Goal: Navigation & Orientation: Find specific page/section

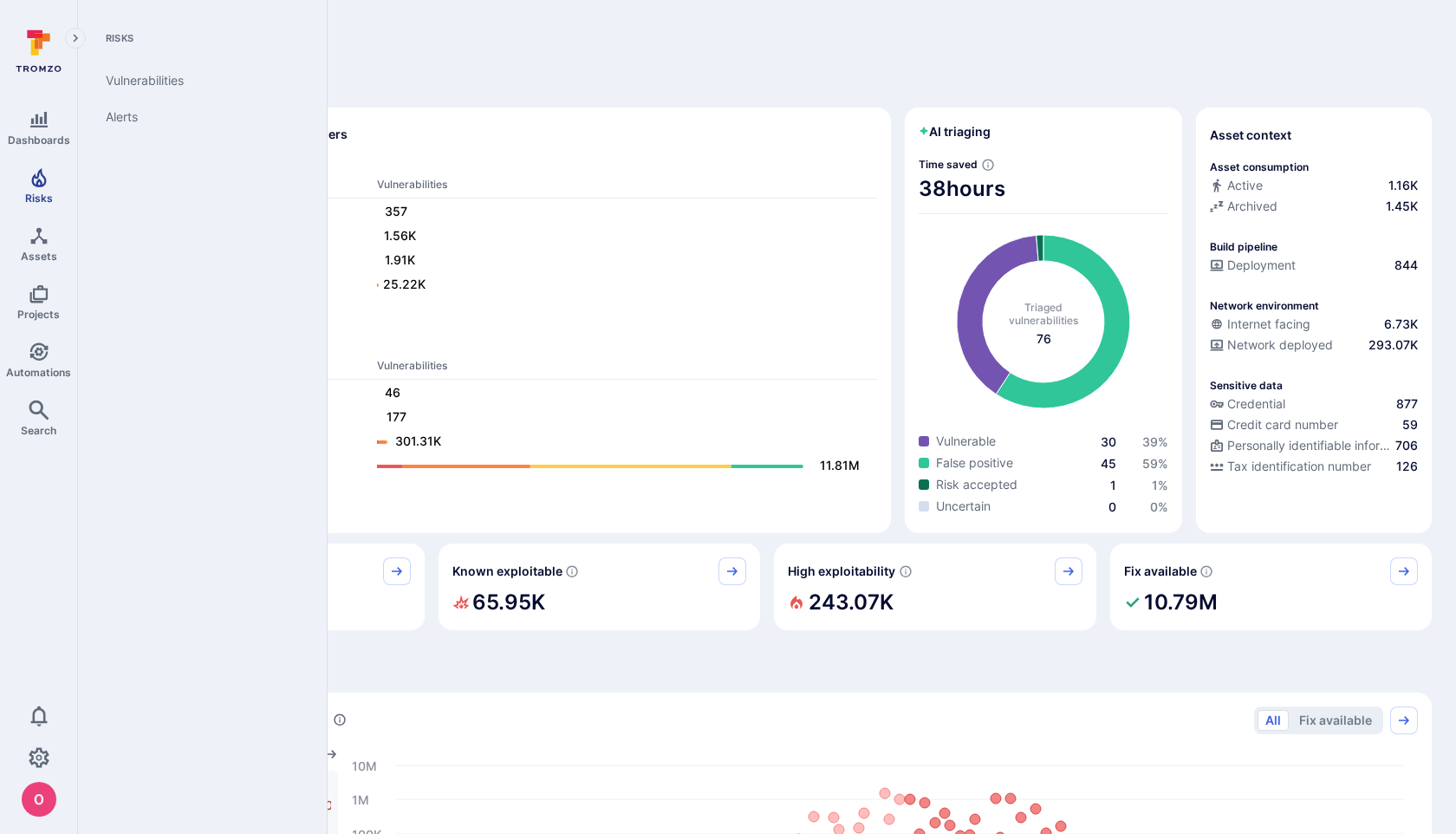
click at [39, 177] on icon "Risks" at bounding box center [38, 177] width 21 height 21
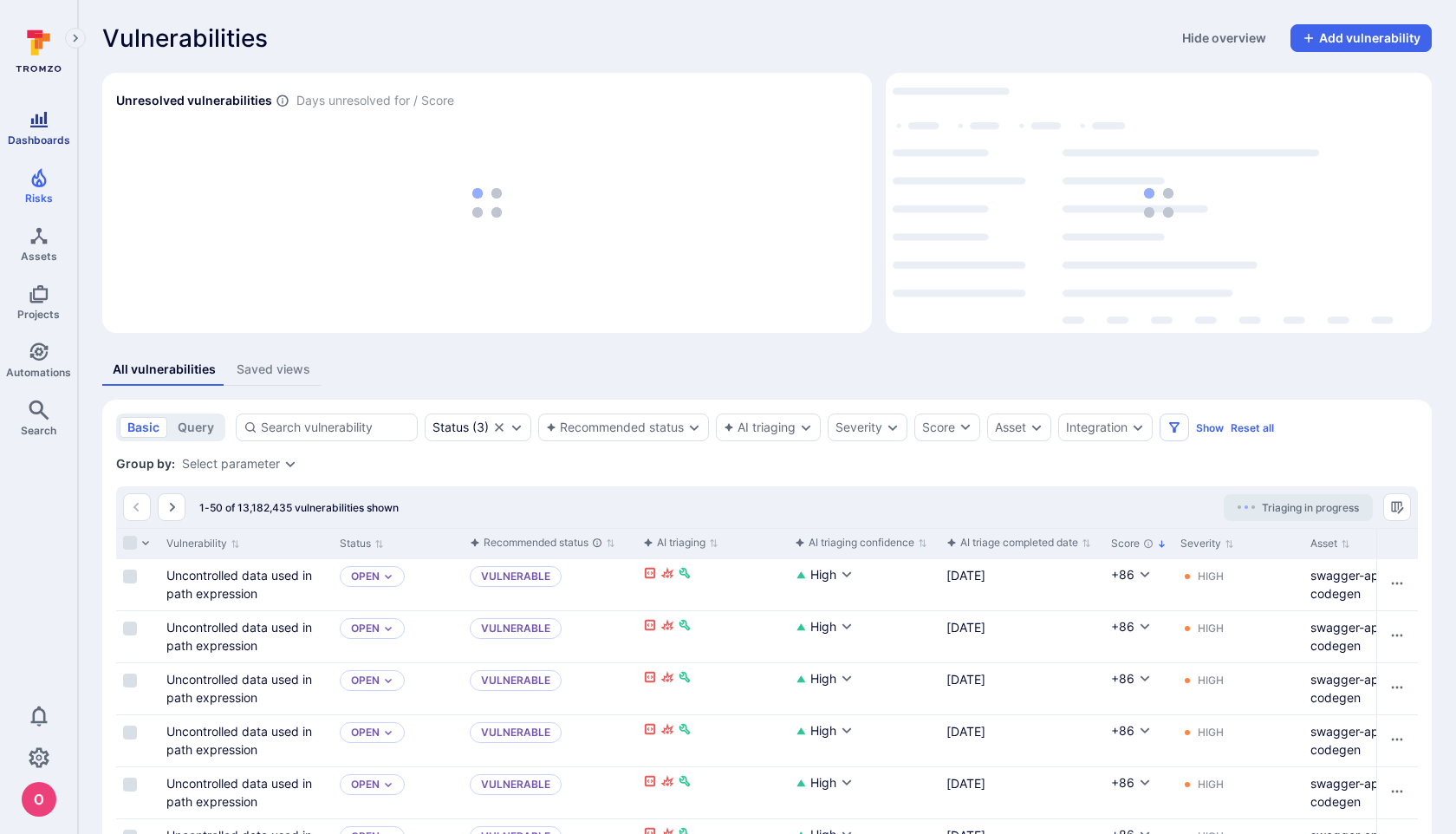
click at [40, 117] on icon "Dashboards" at bounding box center [39, 120] width 18 height 16
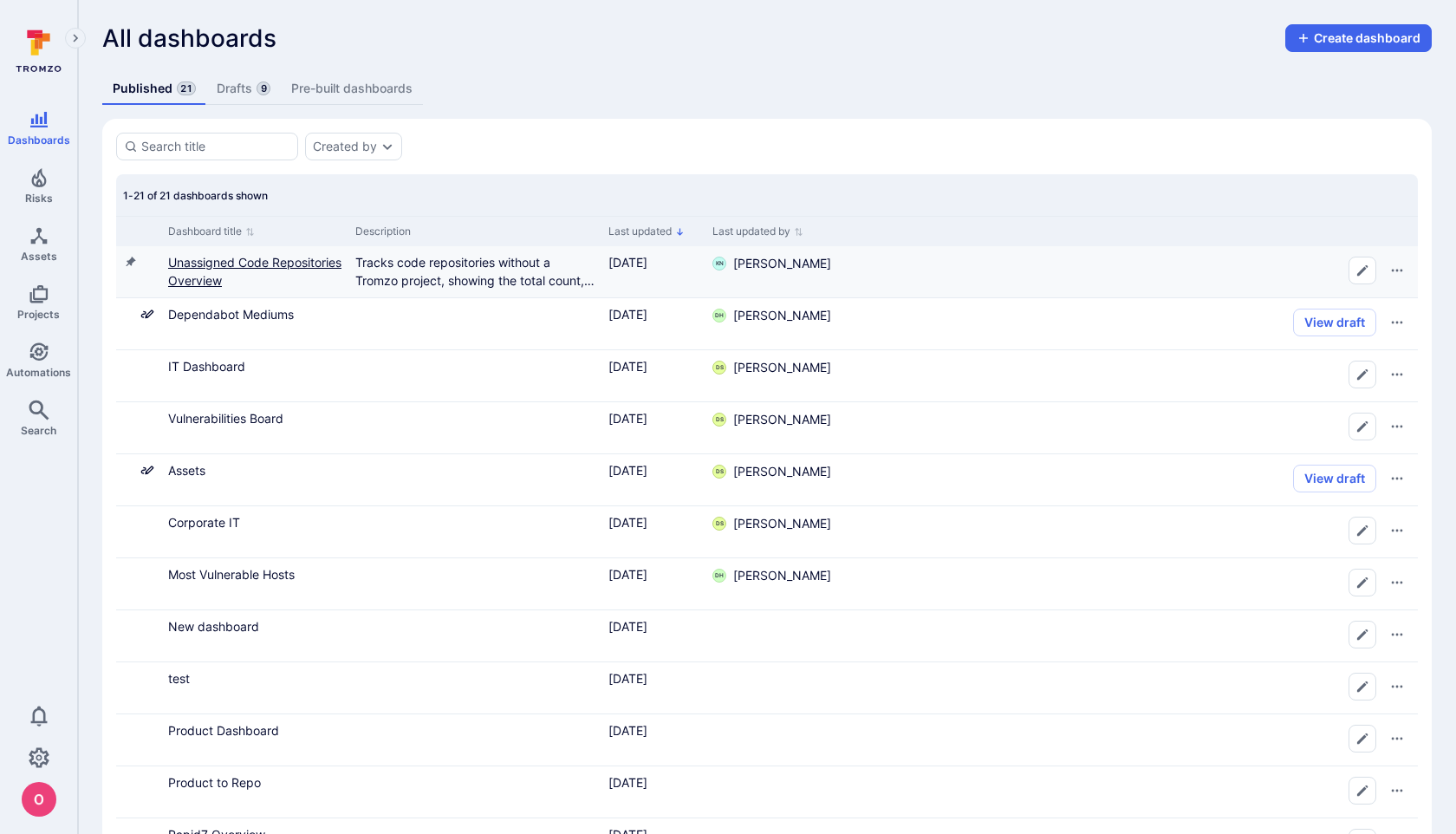
click at [208, 267] on link "Unassigned Code Repositories Overview" at bounding box center [255, 270] width 173 height 32
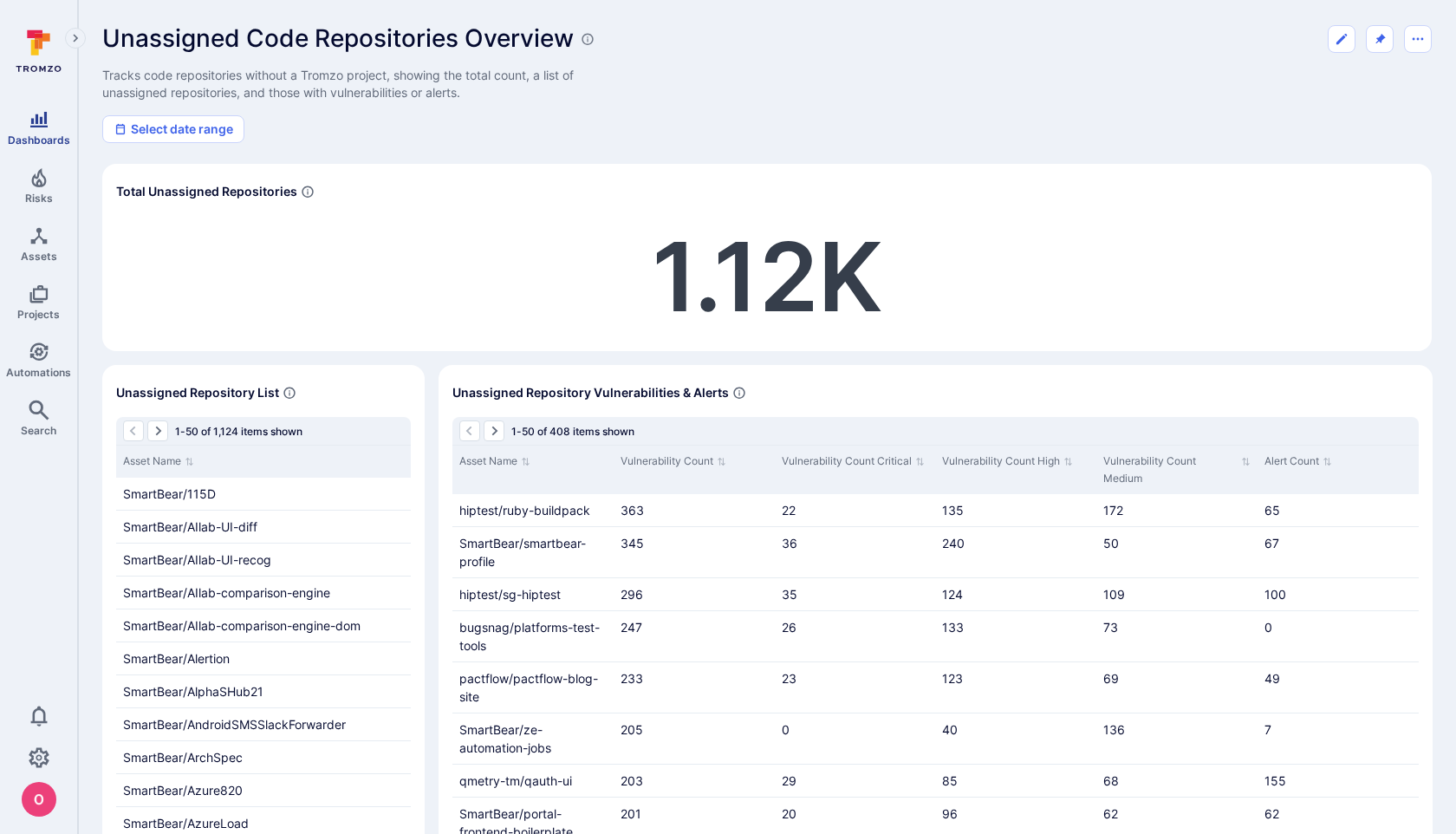
click at [42, 130] on link "Dashboards" at bounding box center [38, 128] width 77 height 51
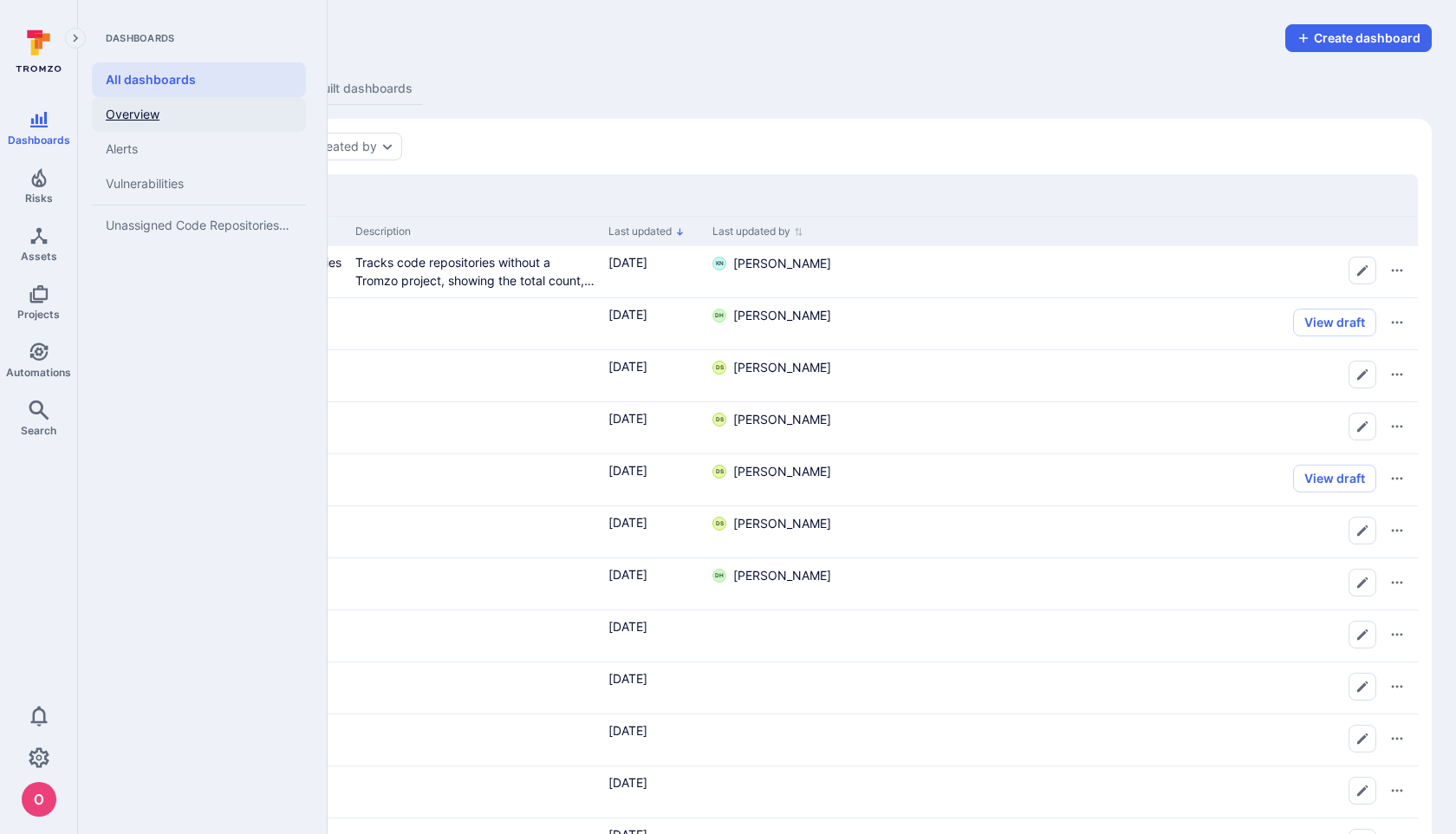
click at [128, 113] on link "Overview" at bounding box center [199, 114] width 214 height 34
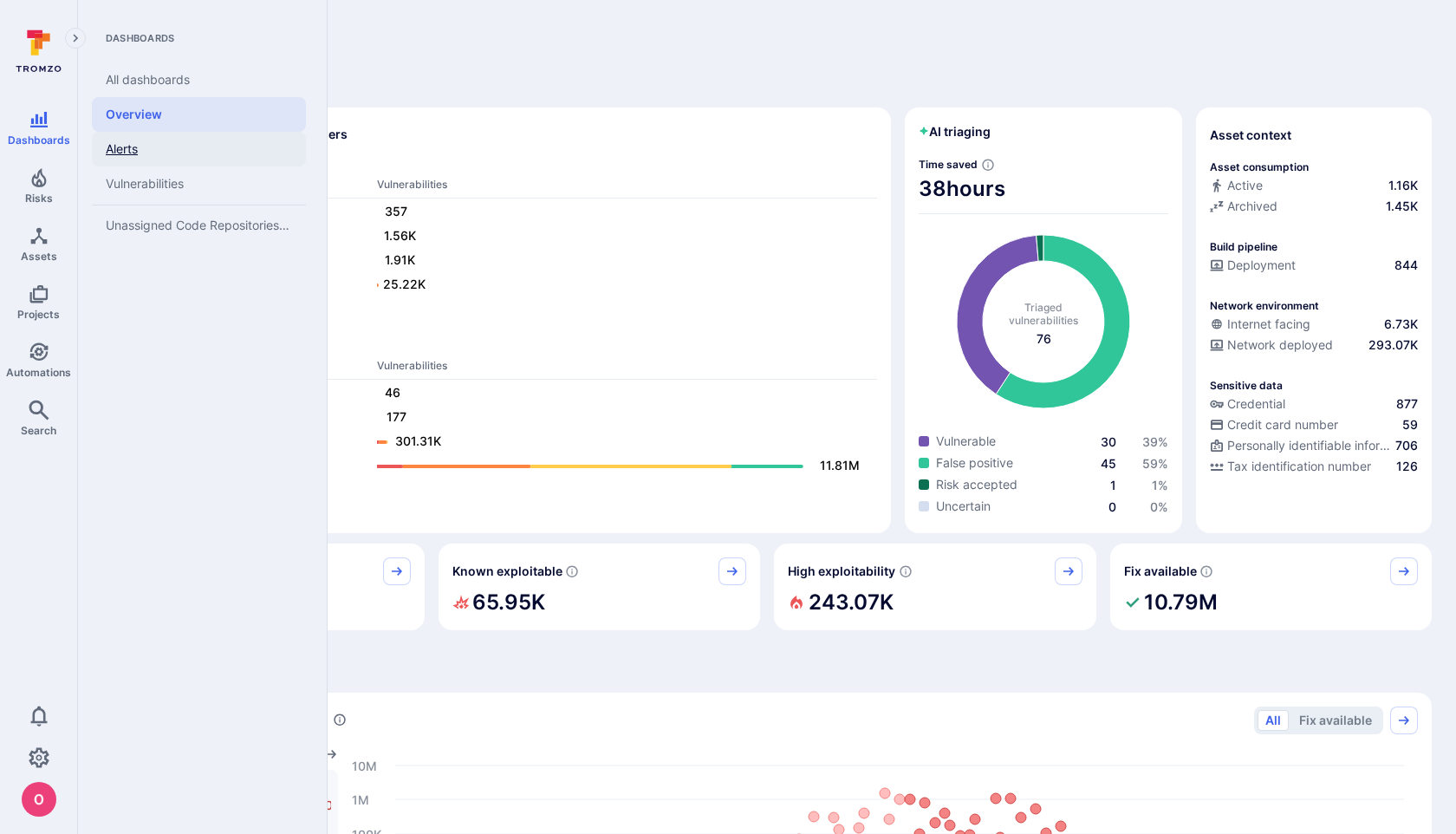
click at [138, 148] on link "Alerts" at bounding box center [199, 149] width 214 height 34
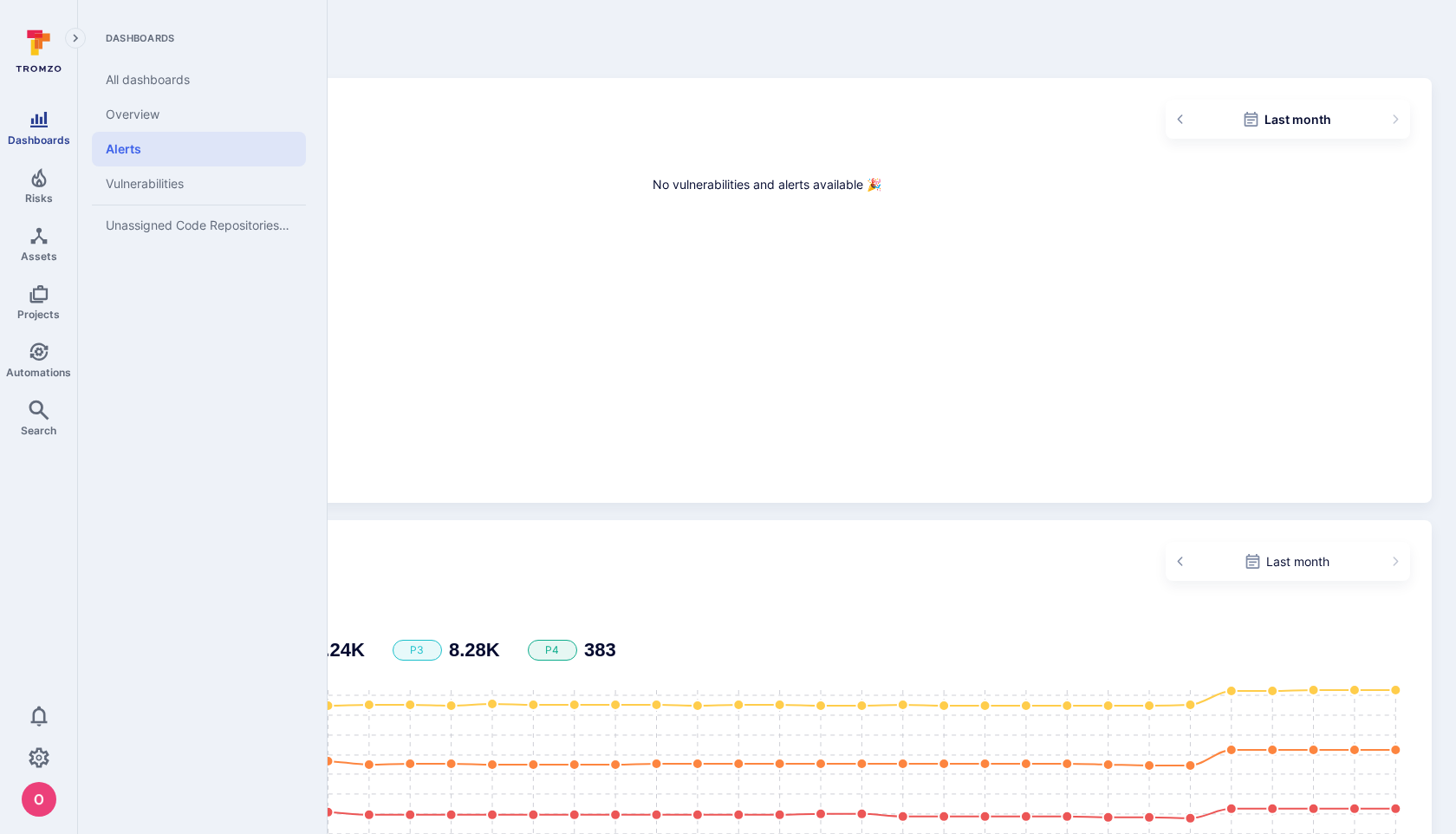
click at [43, 129] on icon "Dashboards" at bounding box center [38, 119] width 21 height 21
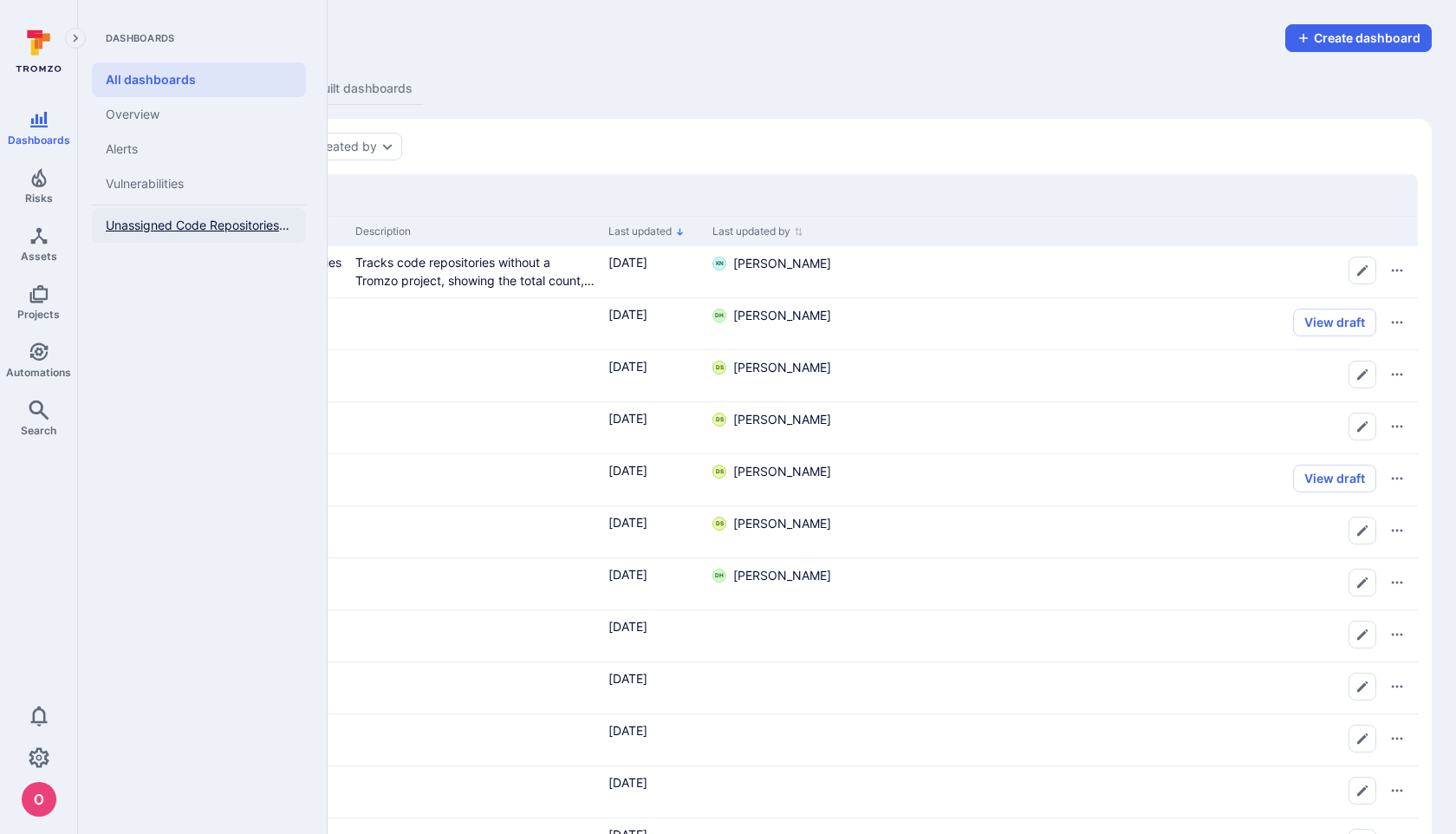
click at [174, 224] on span "Unassigned Code Repositories Overview" at bounding box center [198, 225] width 186 height 16
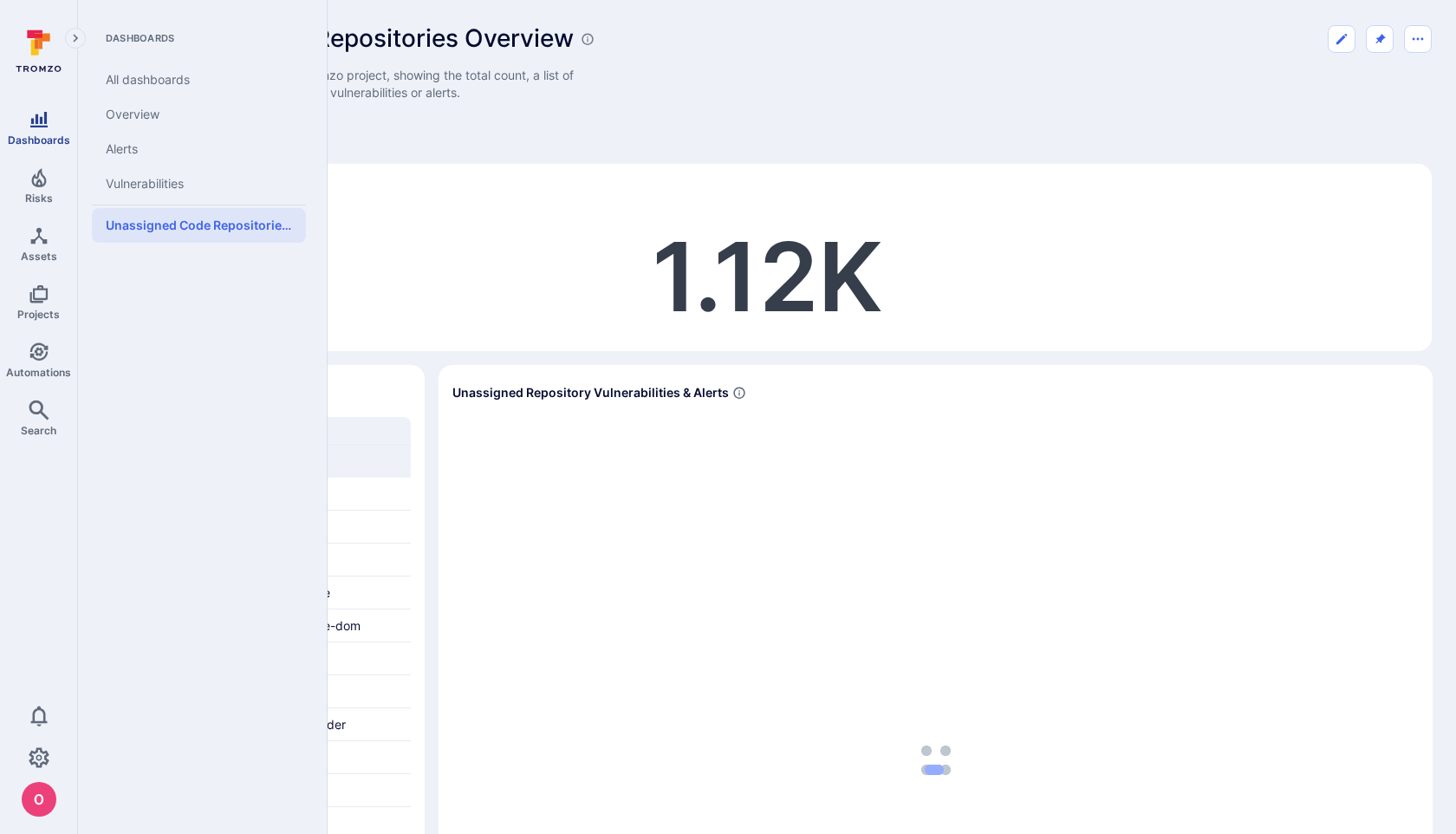
click at [44, 124] on icon "Dashboards" at bounding box center [38, 119] width 21 height 21
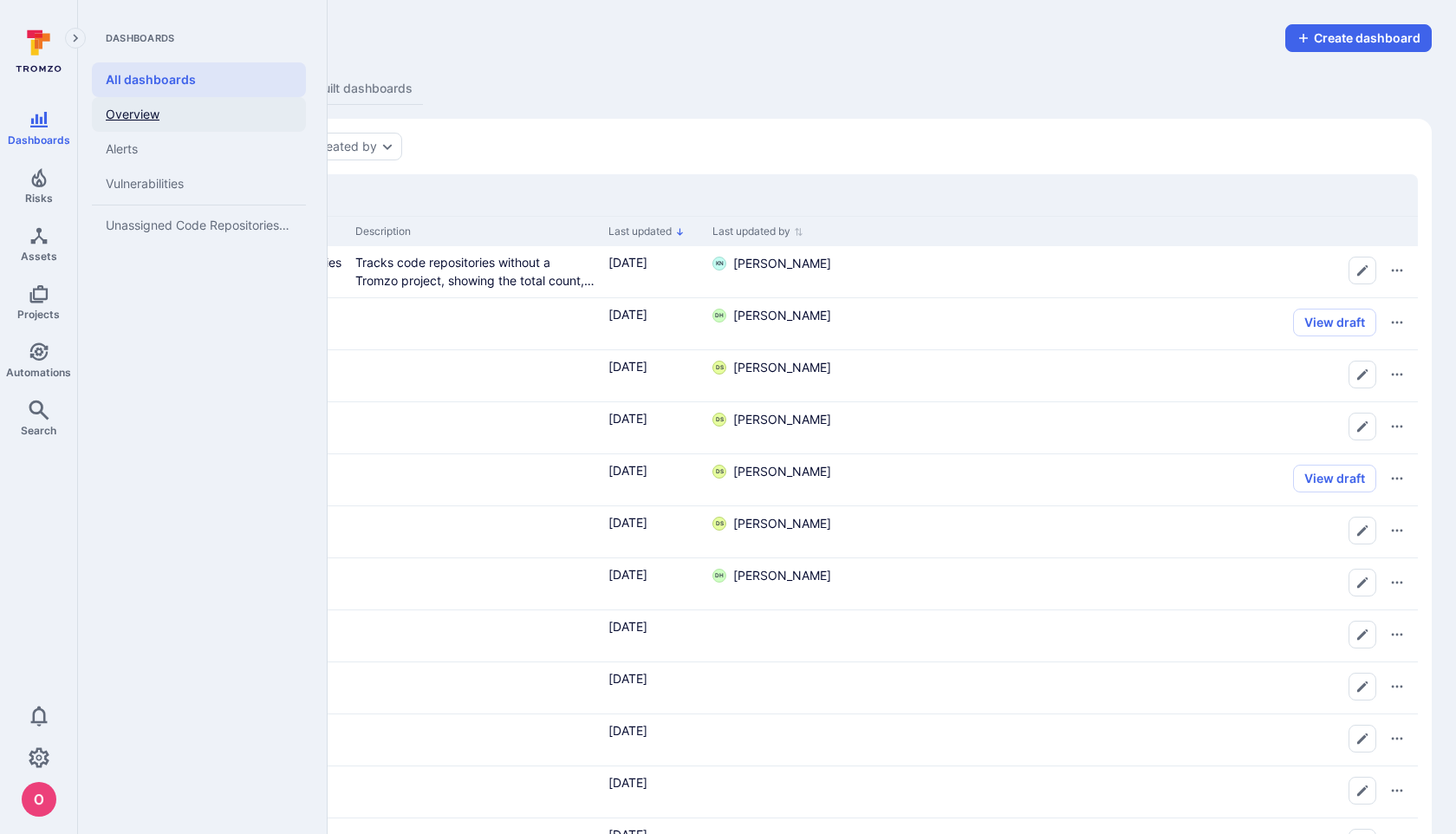
click at [149, 114] on link "Overview" at bounding box center [199, 114] width 214 height 34
